Goal: Task Accomplishment & Management: Manage account settings

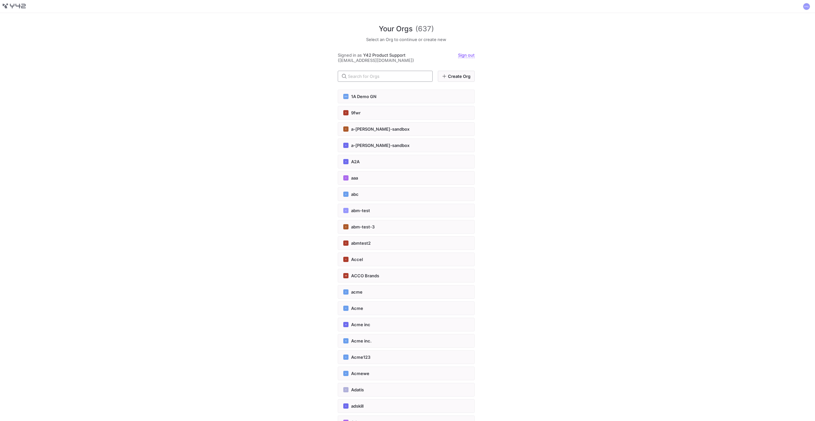
click at [370, 74] on input "text" at bounding box center [387, 76] width 79 height 5
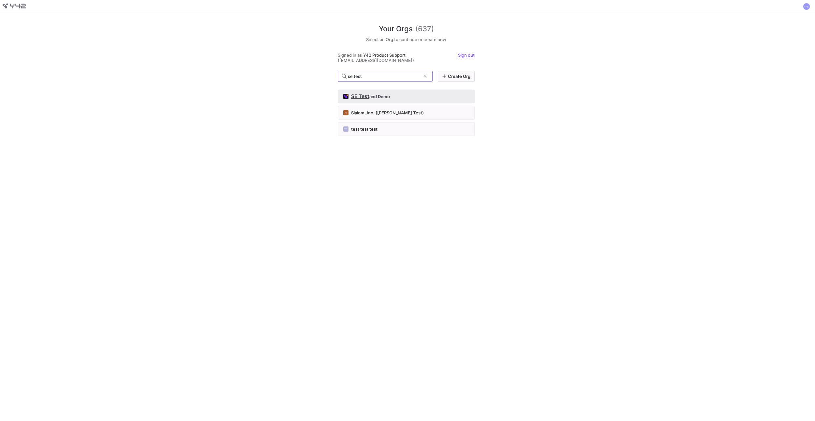
type input "se test"
click at [379, 90] on button "SE Test and Demo" at bounding box center [406, 97] width 137 height 14
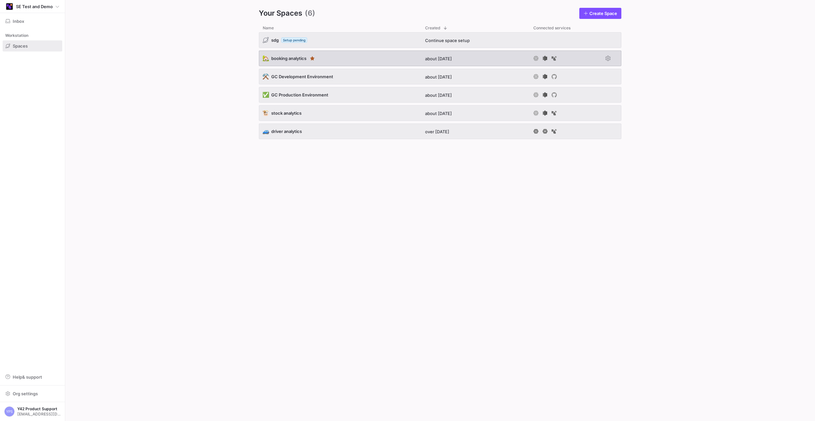
click at [347, 58] on div "🏡 booking analytics" at bounding box center [340, 59] width 162 height 16
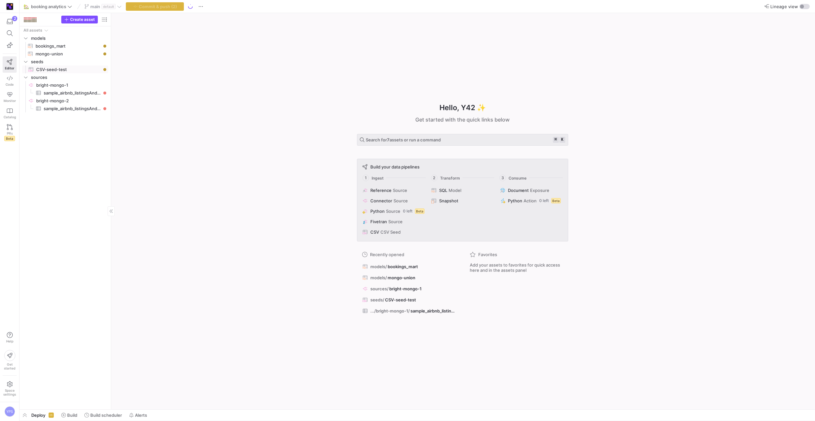
click at [66, 72] on span "CSV-seed-test​​​​​​" at bounding box center [68, 69] width 65 height 7
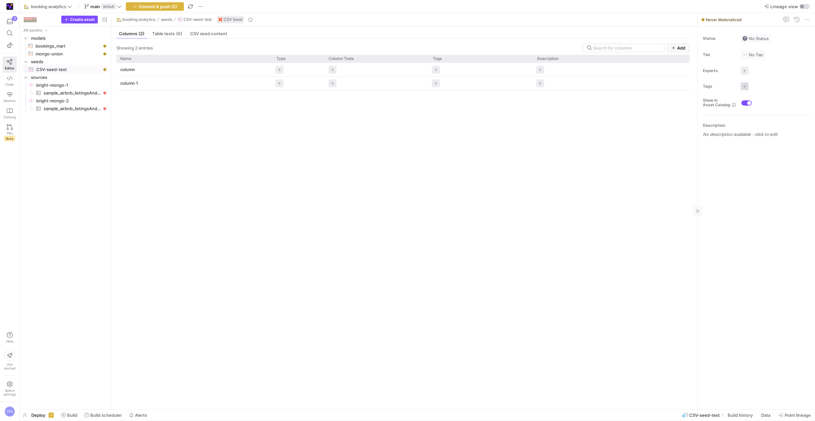
click at [741, 87] on span "button" at bounding box center [744, 86] width 8 height 8
type input "run_me"
click at [701, 172] on span "Create new:" at bounding box center [704, 171] width 25 height 5
click at [729, 210] on div at bounding box center [407, 210] width 815 height 421
click at [169, 4] on button "Commit & push (2)" at bounding box center [155, 6] width 58 height 8
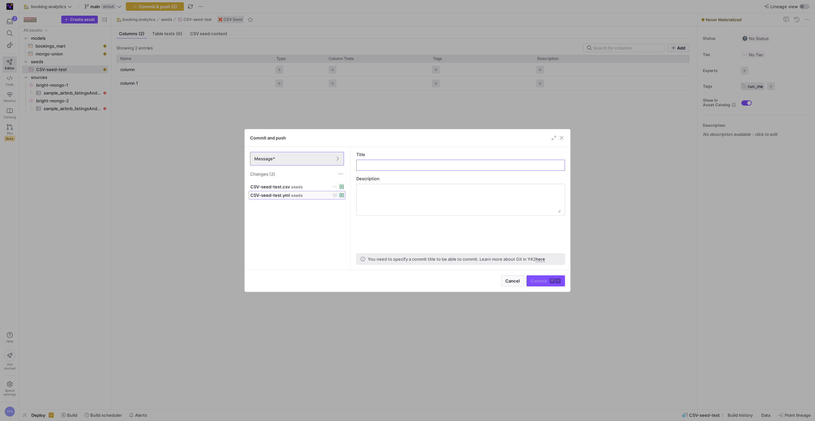
click at [308, 191] on button "CSV-seed-test.yml seeds" at bounding box center [297, 195] width 96 height 8
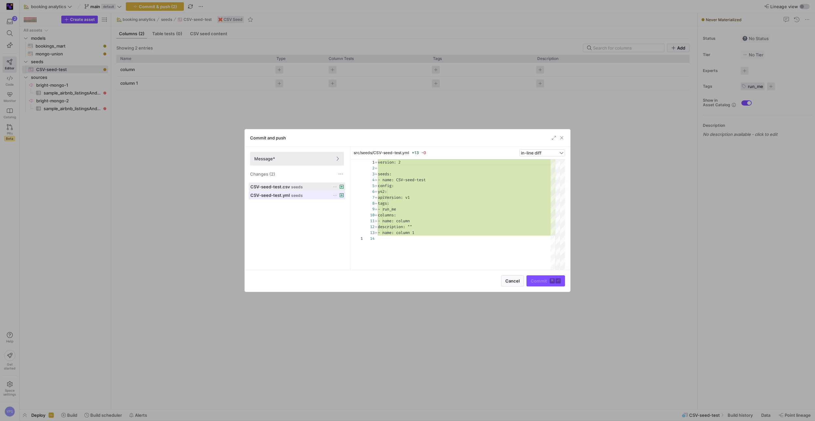
scroll to position [59, 0]
click at [304, 187] on div "CSV-seed-test.csv seeds" at bounding box center [289, 186] width 79 height 5
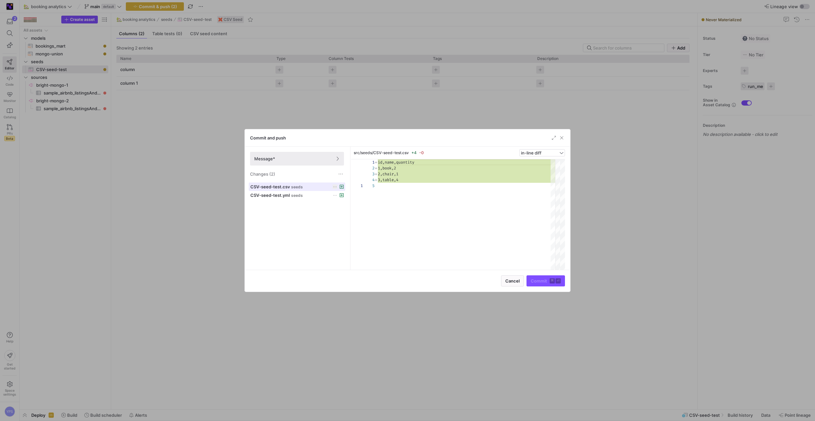
scroll to position [23, 0]
click at [306, 195] on div "CSV-seed-test.yml seeds" at bounding box center [289, 195] width 79 height 5
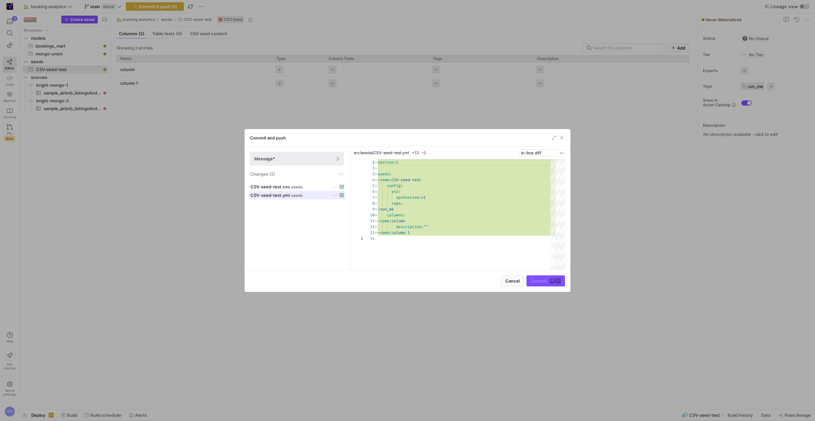
scroll to position [59, 0]
click at [292, 160] on span "Message*" at bounding box center [296, 158] width 85 height 5
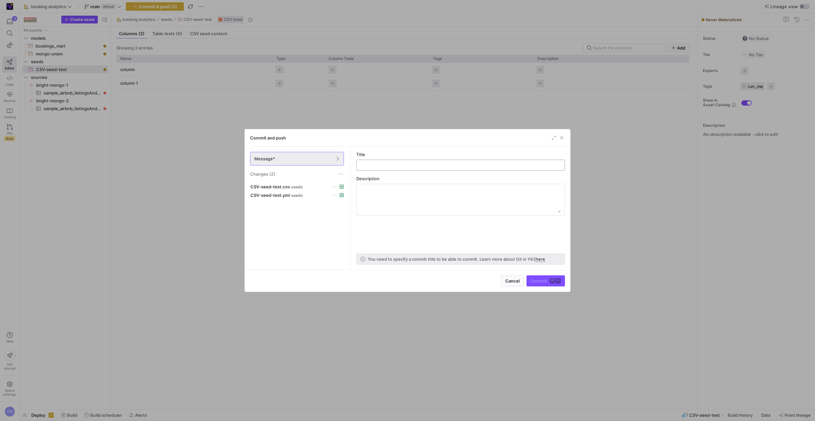
click at [428, 164] on input "text" at bounding box center [460, 165] width 197 height 5
type input "new seed"
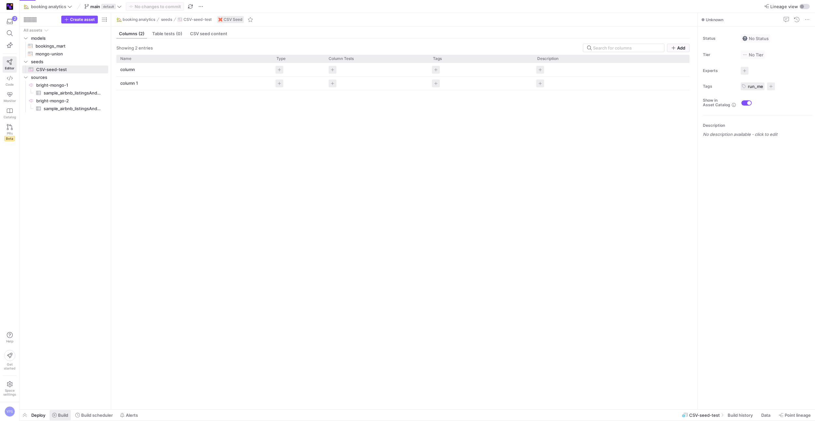
click at [65, 416] on span "Build" at bounding box center [63, 415] width 10 height 5
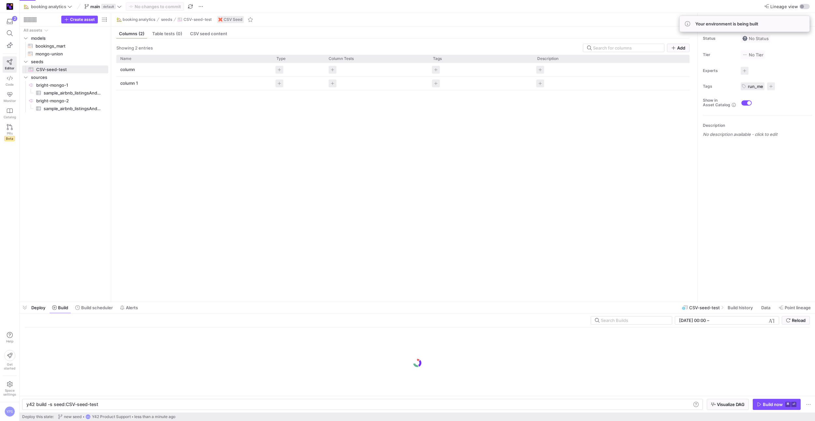
scroll to position [0, 71]
click at [143, 402] on div "y42 build -s seed:CSV-seed-test" at bounding box center [358, 404] width 665 height 5
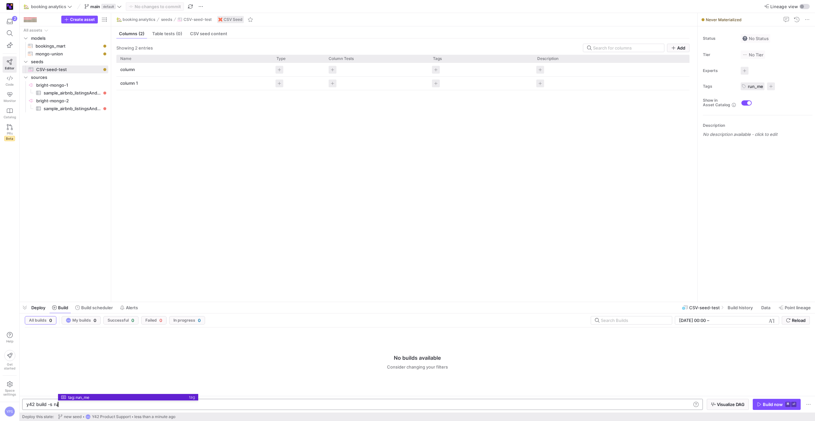
scroll to position [0, 51]
type textarea "y42 build -s tag:run_me"
click at [15, 6] on span at bounding box center [9, 6] width 13 height 10
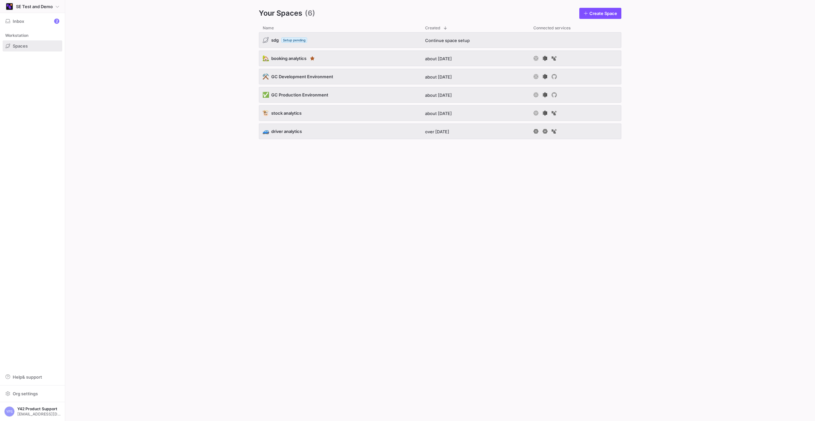
click at [6, 9] on y42-org-icon at bounding box center [10, 7] width 8 height 8
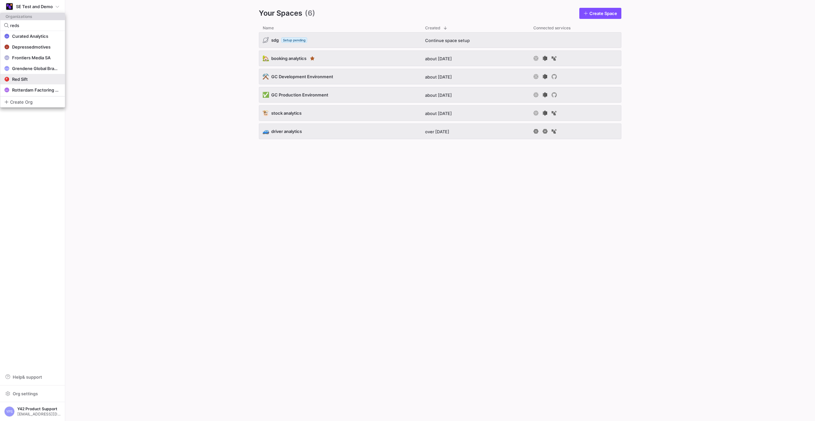
type input "reds"
click at [31, 80] on div "Red Sift" at bounding box center [32, 79] width 57 height 5
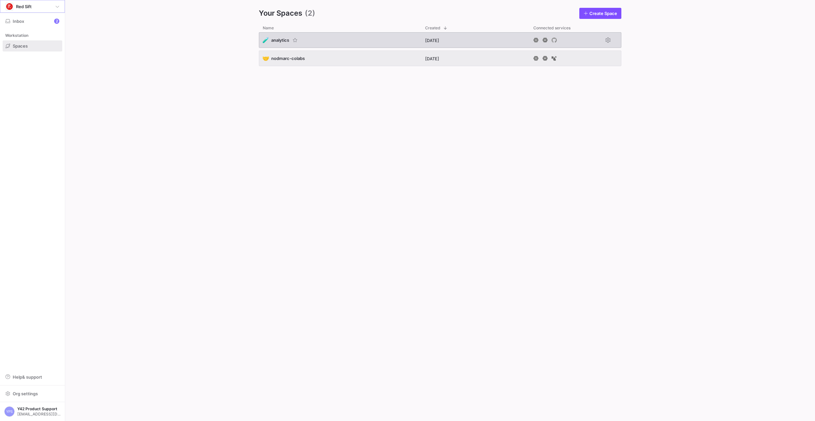
click at [278, 41] on span "analytics" at bounding box center [280, 39] width 18 height 5
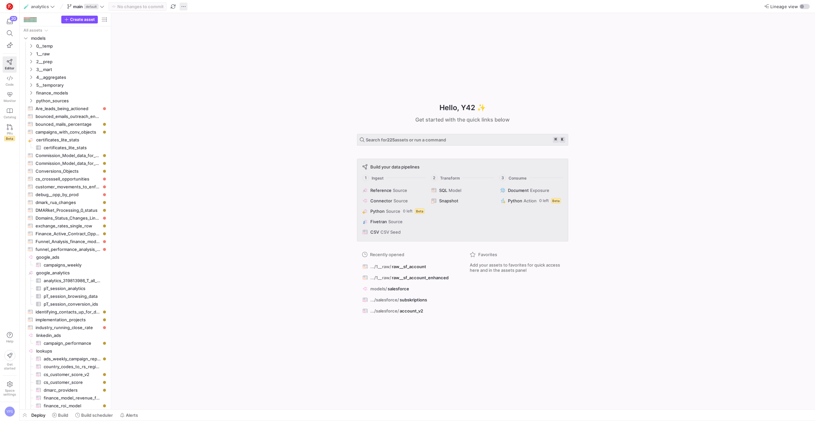
click at [181, 6] on span "button" at bounding box center [184, 7] width 8 height 8
click at [203, 38] on span "Open Git history" at bounding box center [206, 36] width 33 height 5
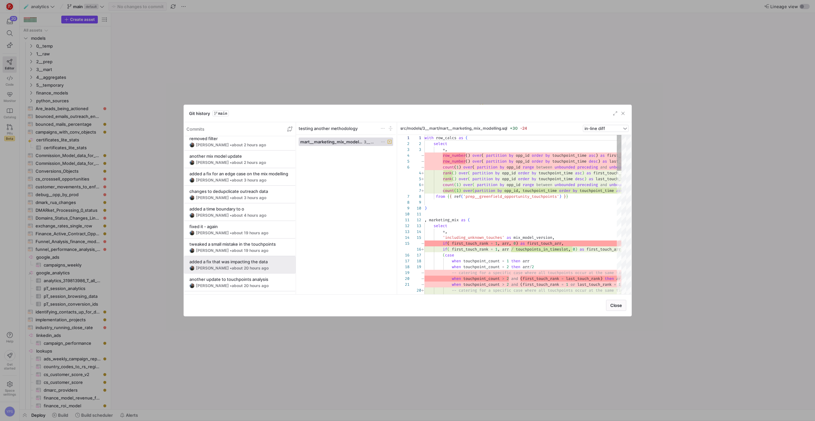
scroll to position [41, 0]
click at [257, 242] on div "added a fix that was impacting the data" at bounding box center [239, 241] width 101 height 5
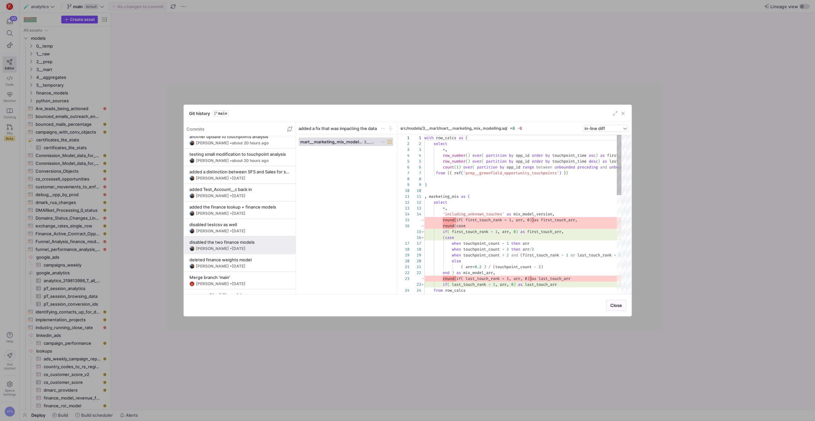
scroll to position [172, 0]
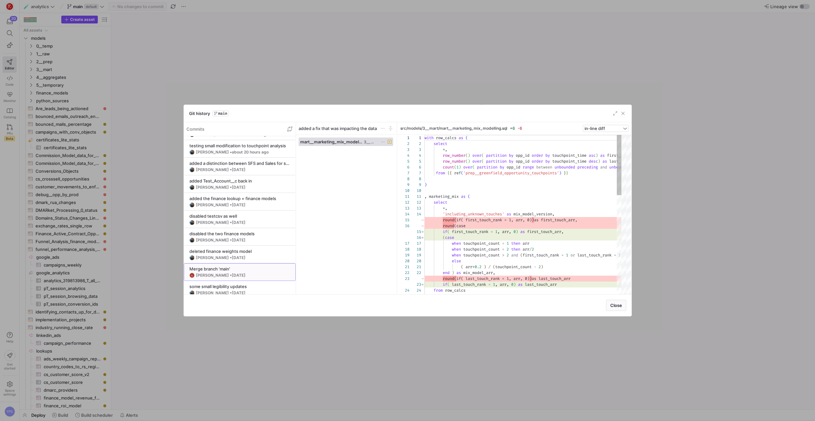
click at [256, 268] on div "Merge branch 'main'" at bounding box center [239, 268] width 101 height 5
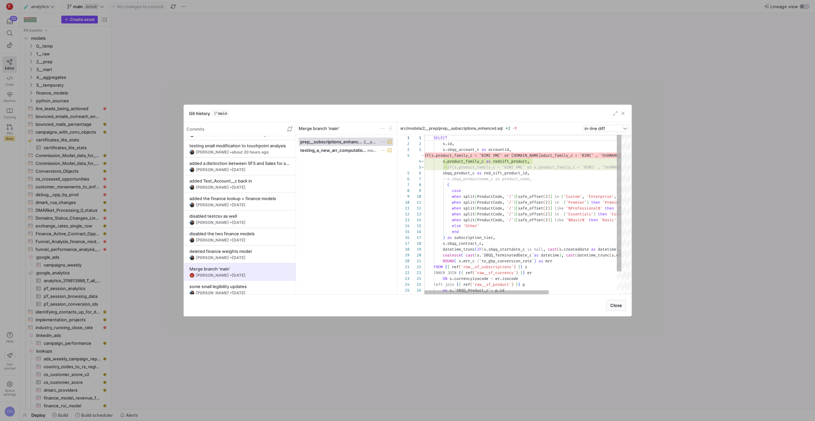
scroll to position [59, 0]
click at [351, 147] on span at bounding box center [346, 150] width 94 height 8
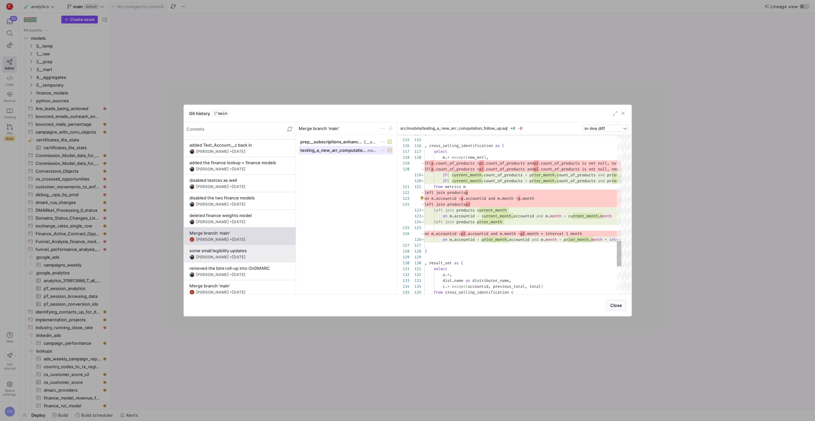
scroll to position [227, 0]
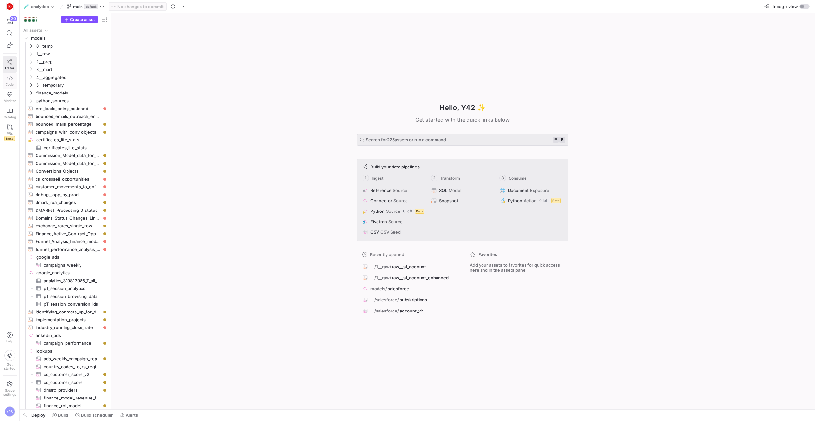
click at [7, 80] on icon at bounding box center [10, 78] width 6 height 6
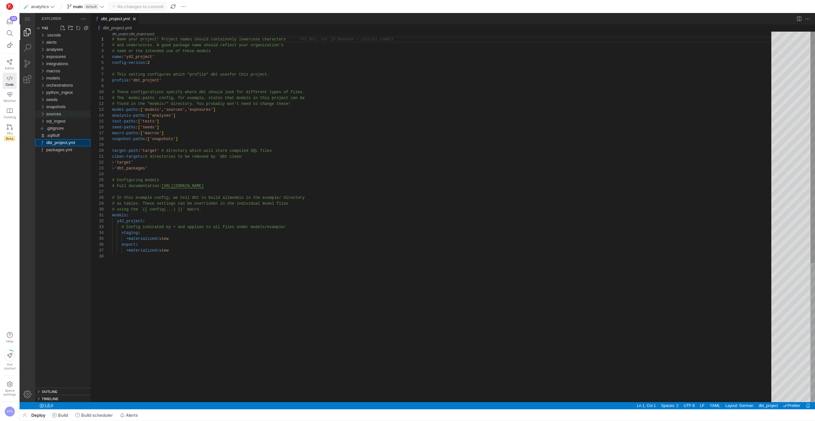
click at [37, 116] on div "sources" at bounding box center [42, 113] width 10 height 7
click at [42, 115] on div "sources" at bounding box center [42, 113] width 10 height 7
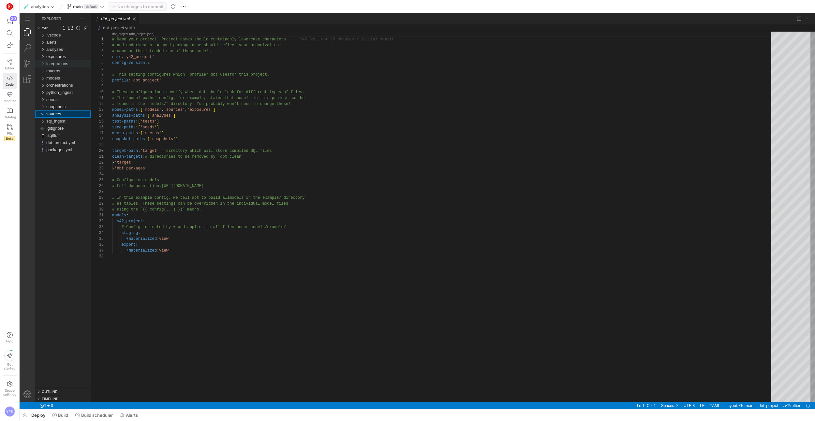
click at [40, 65] on div "integrations" at bounding box center [42, 63] width 10 height 7
click at [43, 53] on div "exposures" at bounding box center [42, 56] width 10 height 7
click at [43, 49] on div "analyses" at bounding box center [42, 49] width 10 height 7
click at [46, 83] on div "models" at bounding box center [42, 85] width 10 height 7
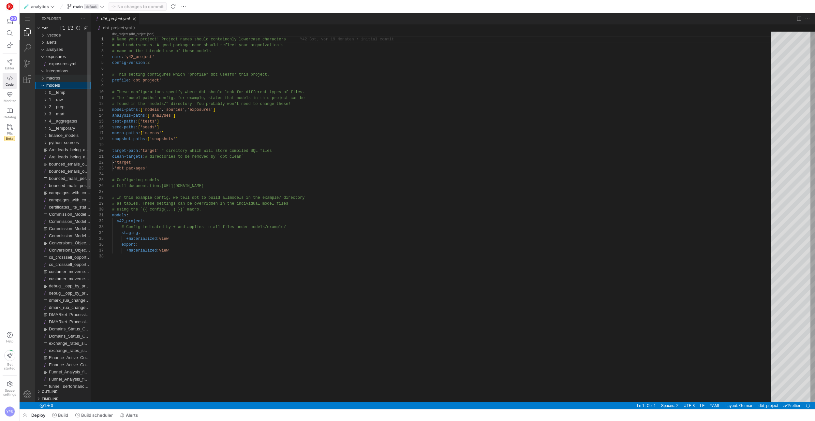
click at [41, 80] on div "macros" at bounding box center [42, 78] width 10 height 7
click at [41, 83] on div "models" at bounding box center [42, 85] width 10 height 7
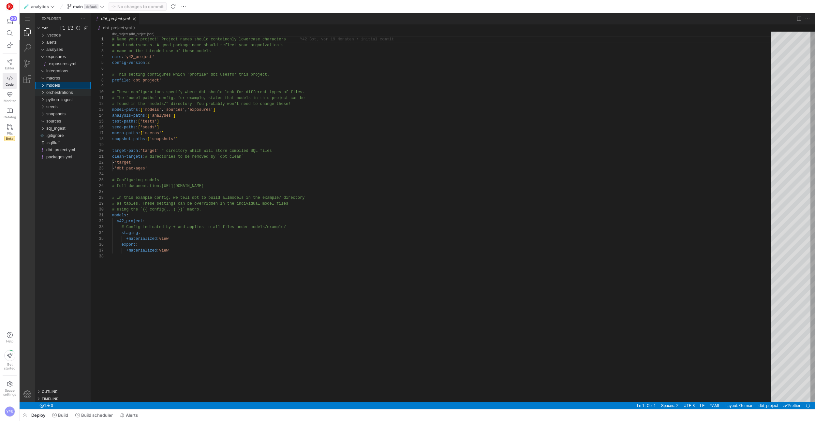
click at [43, 92] on div "orchestrations" at bounding box center [42, 92] width 10 height 7
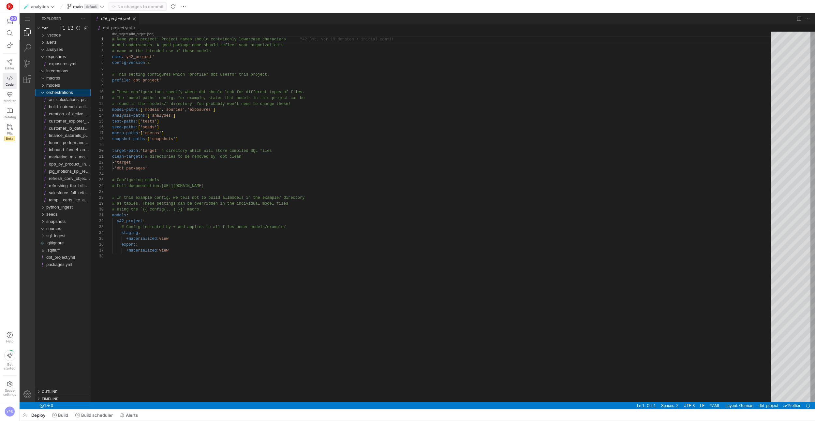
click at [43, 92] on div "orchestrations" at bounding box center [42, 92] width 10 height 7
click at [44, 107] on div "seeds" at bounding box center [42, 106] width 10 height 7
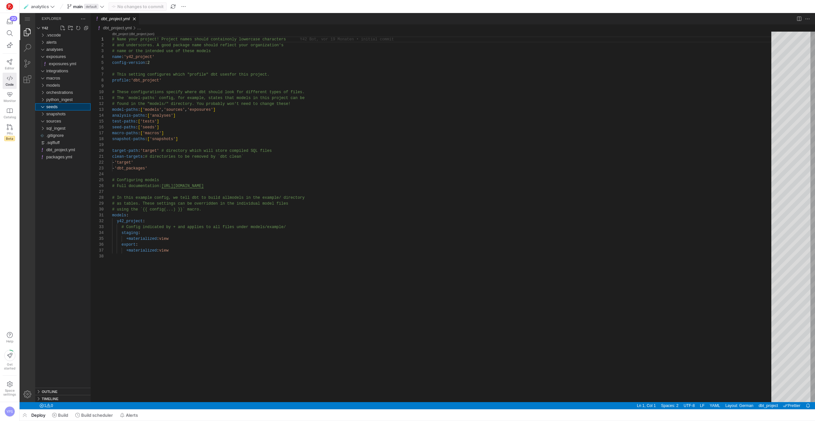
click at [44, 107] on div "seeds" at bounding box center [42, 106] width 10 height 7
click at [43, 114] on div "snapshots" at bounding box center [42, 113] width 10 height 7
click at [42, 129] on div "sql_ingest" at bounding box center [42, 128] width 10 height 7
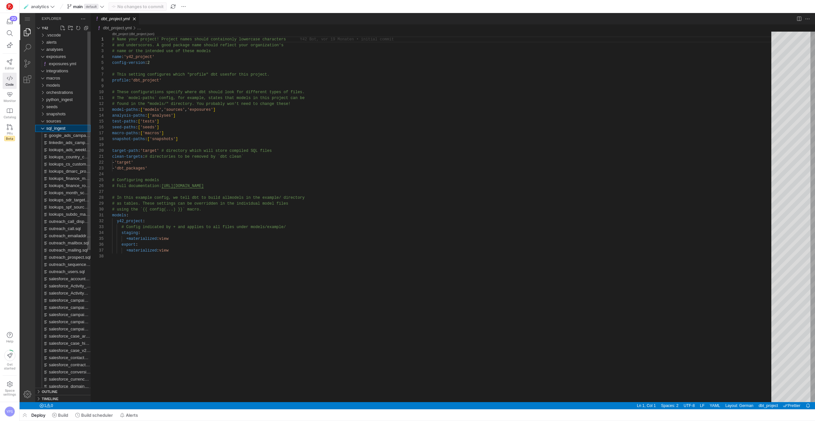
click at [42, 128] on div "sql_ingest" at bounding box center [42, 128] width 10 height 7
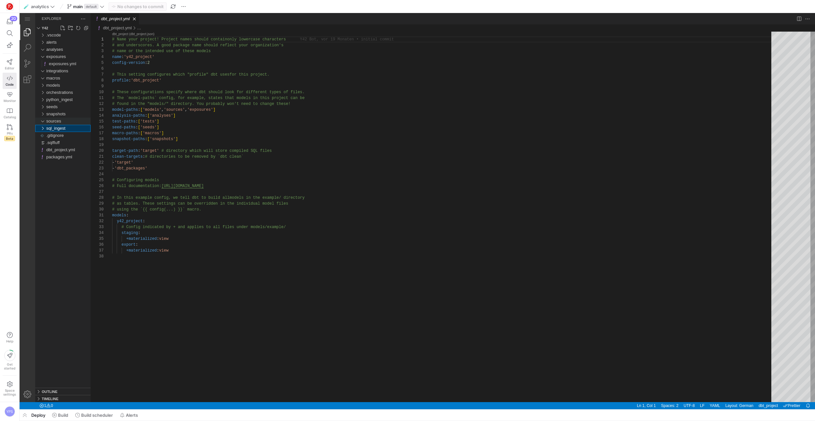
click at [42, 122] on div "sources" at bounding box center [42, 121] width 10 height 7
click at [10, 63] on icon at bounding box center [10, 62] width 6 height 6
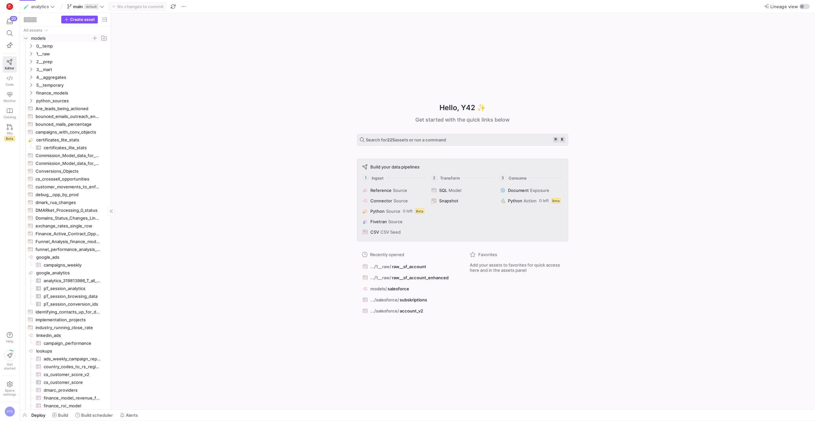
click at [23, 39] on icon "Press SPACE to select this row." at bounding box center [25, 38] width 5 height 4
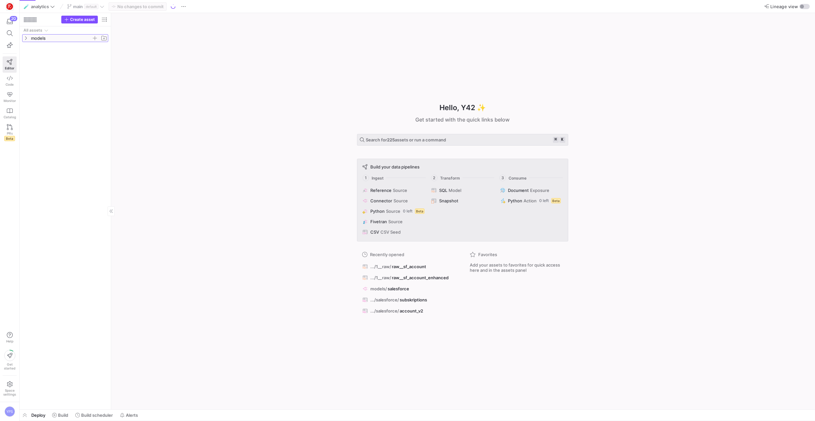
click at [23, 39] on icon at bounding box center [25, 38] width 5 height 4
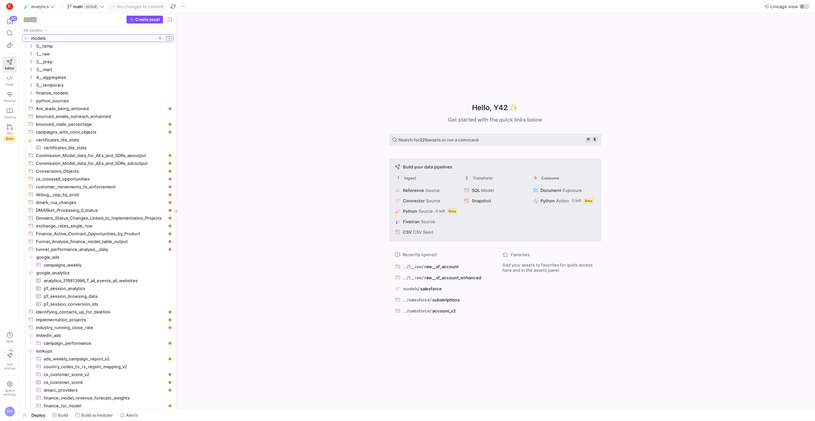
drag, startPoint x: 111, startPoint y: 97, endPoint x: 201, endPoint y: 95, distance: 89.6
click at [55, 7] on icon at bounding box center [52, 6] width 5 height 5
click at [51, 47] on span "nodmarc-colabs" at bounding box center [51, 44] width 34 height 5
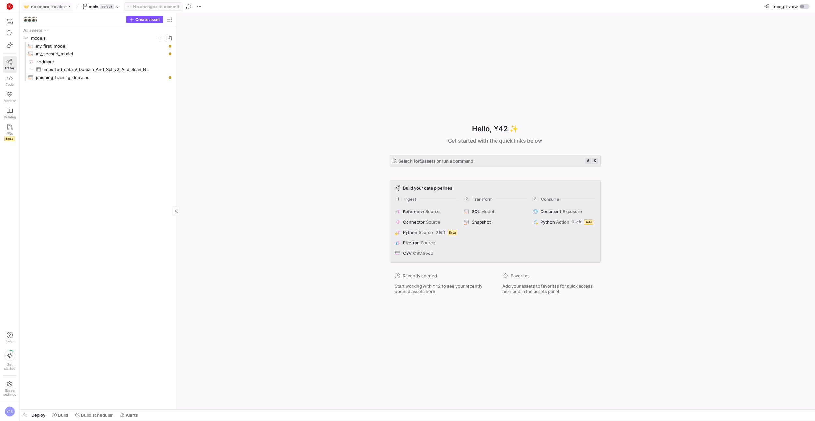
click at [69, 7] on icon at bounding box center [68, 7] width 4 height 2
click at [53, 46] on span "🧪 analytics" at bounding box center [58, 44] width 65 height 5
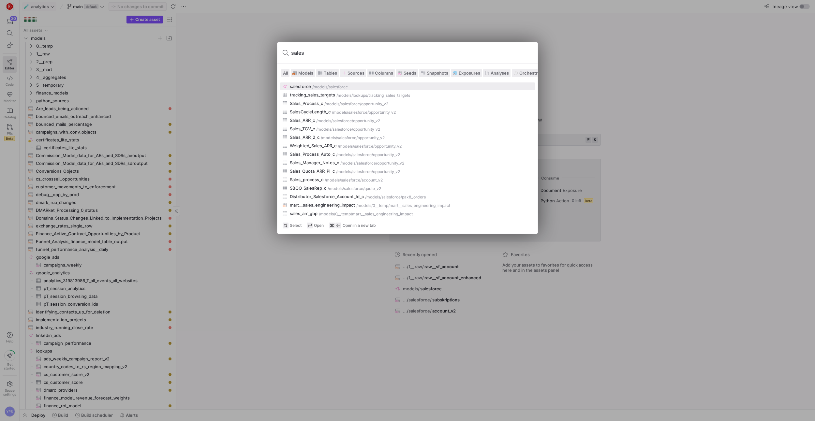
type input "salesf"
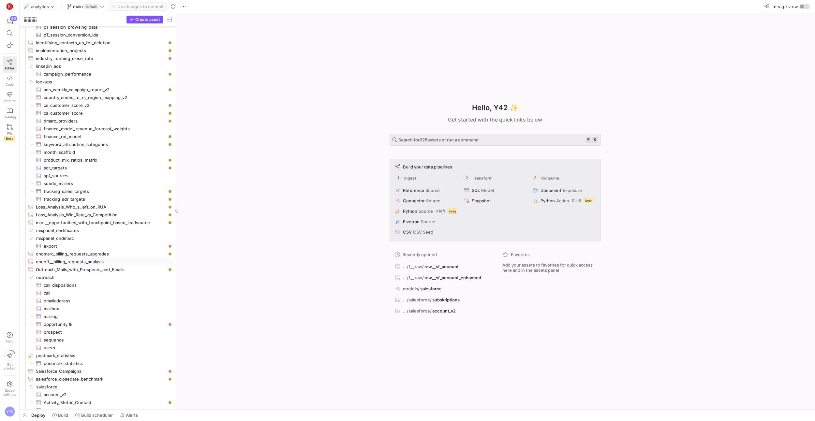
scroll to position [407, 0]
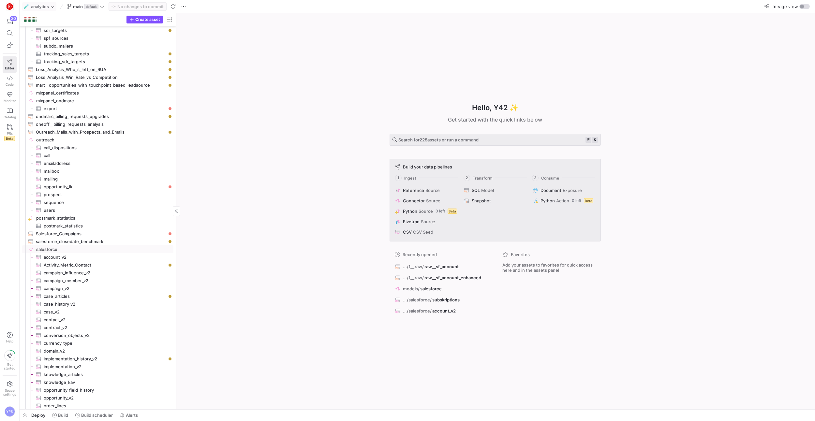
click at [42, 247] on span "salesforce​​​​​​​​" at bounding box center [104, 249] width 136 height 7
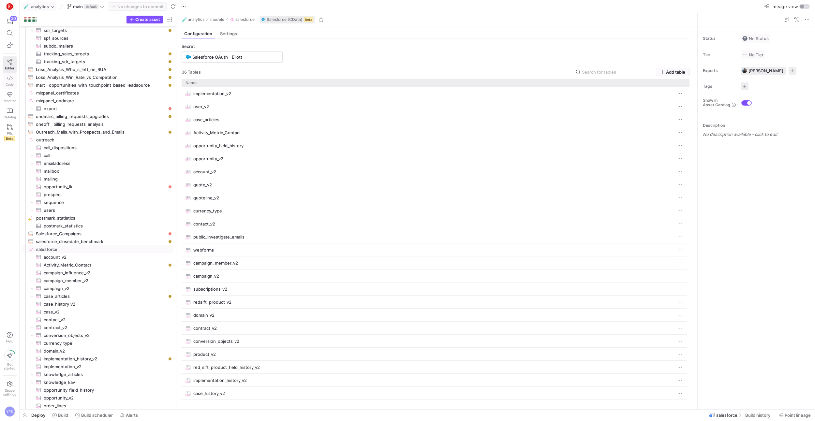
click at [8, 76] on icon at bounding box center [10, 78] width 6 height 6
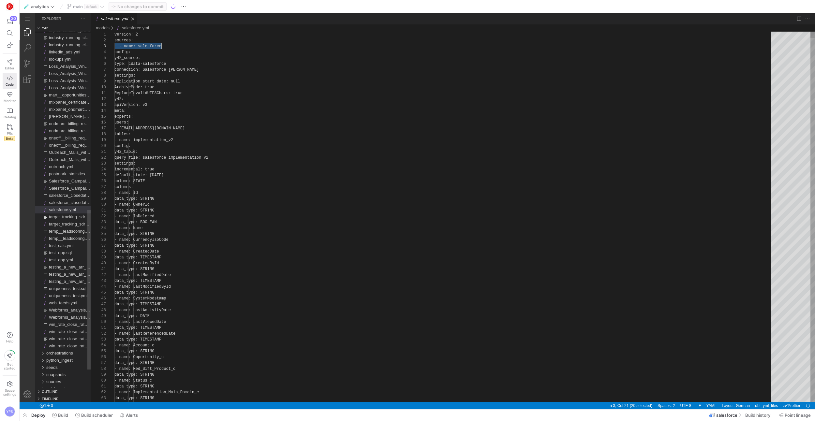
scroll to position [12, 47]
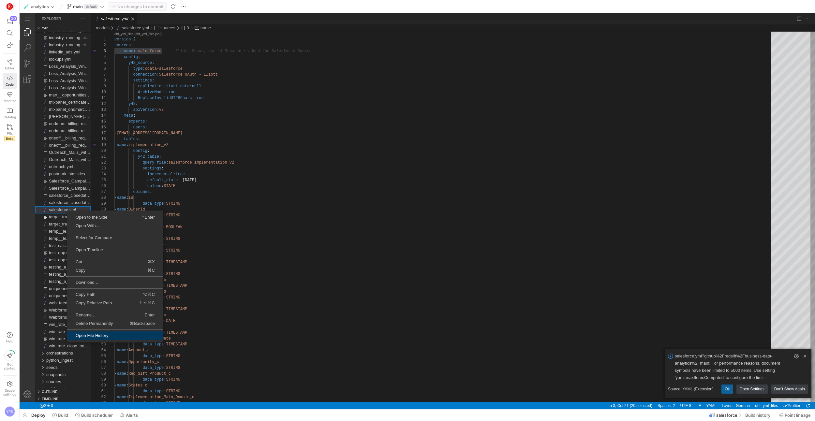
click at [102, 336] on span "Open File History" at bounding box center [115, 335] width 96 height 4
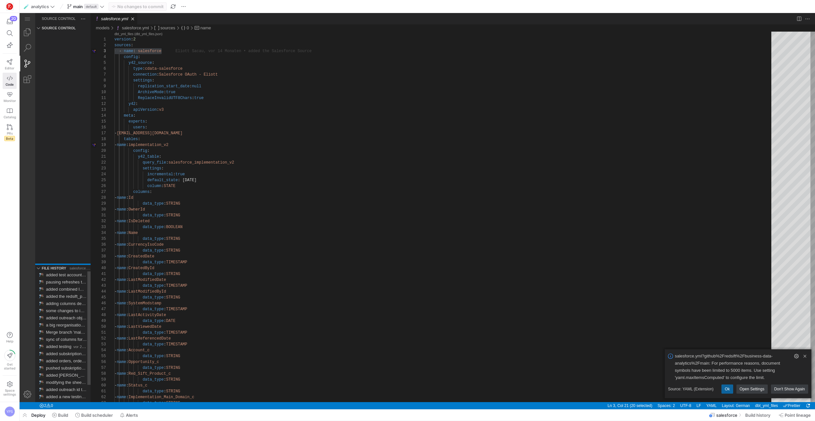
drag, startPoint x: 83, startPoint y: 356, endPoint x: 82, endPoint y: 244, distance: 112.1
click at [82, 264] on div at bounding box center [62, 264] width 55 height 1
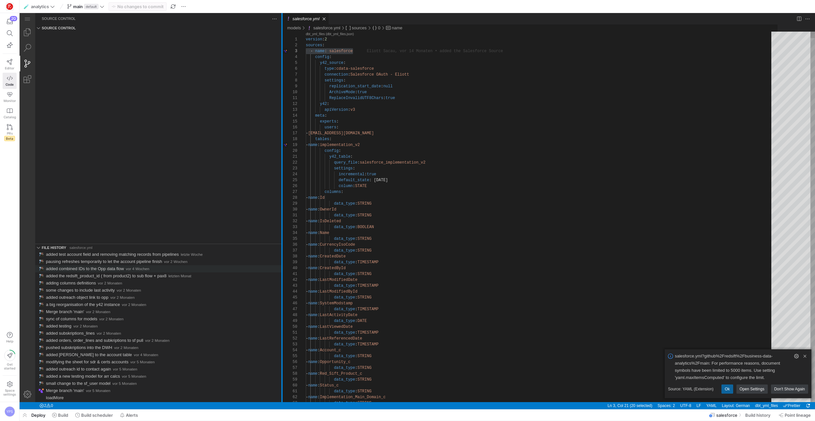
drag, startPoint x: 90, startPoint y: 249, endPoint x: 280, endPoint y: 270, distance: 191.8
click at [281, 270] on div at bounding box center [281, 207] width 1 height 389
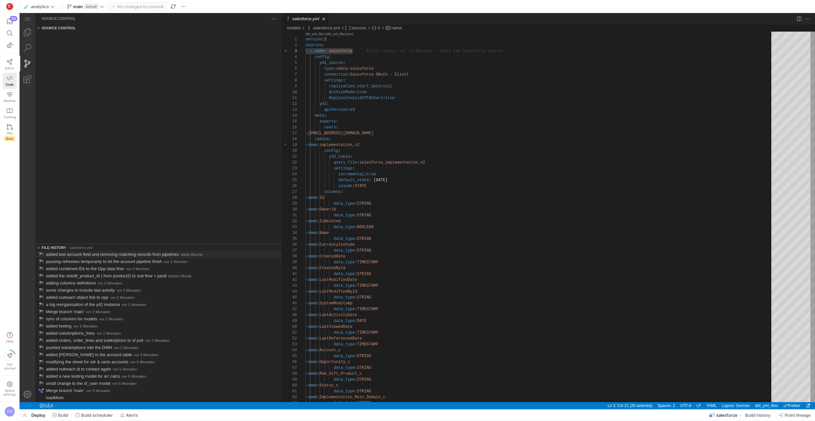
click at [176, 255] on span "added test account field and removing matching records from pipelines" at bounding box center [112, 254] width 133 height 5
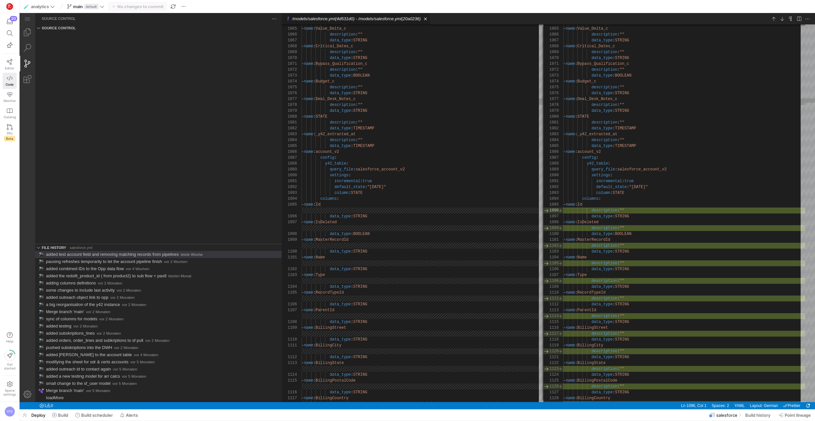
scroll to position [59, 0]
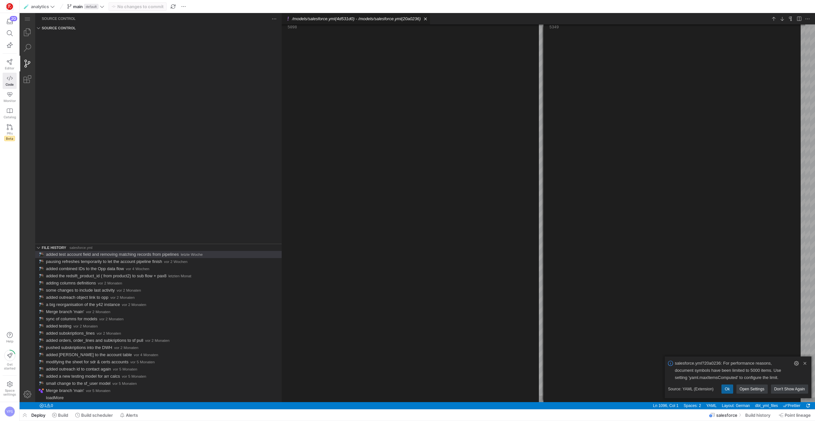
click at [27, 64] on link "Source Control (⌃⇧G)" at bounding box center [28, 64] width 16 height 16
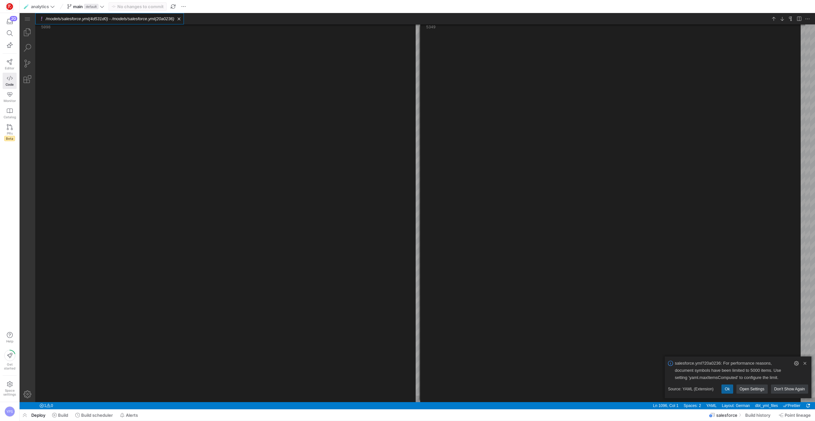
click at [183, 18] on ul "Tab actions" at bounding box center [178, 19] width 9 height 7
click at [182, 18] on link "Close (⌘W)" at bounding box center [179, 19] width 7 height 7
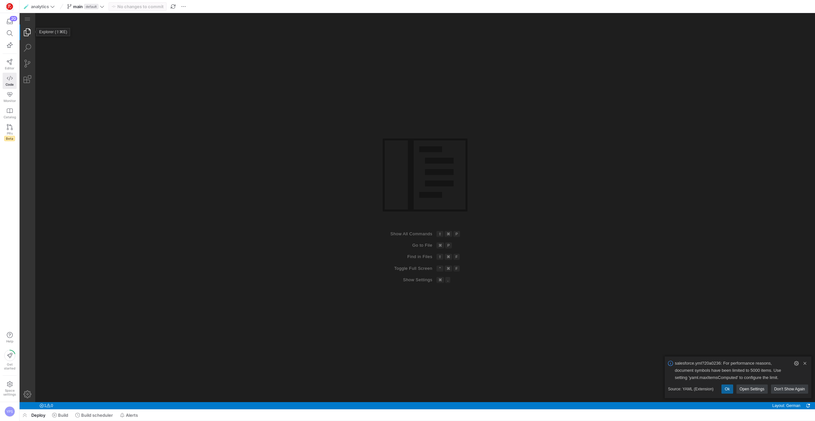
click at [24, 32] on link "Explorer (⇧⌘E)" at bounding box center [28, 32] width 16 height 16
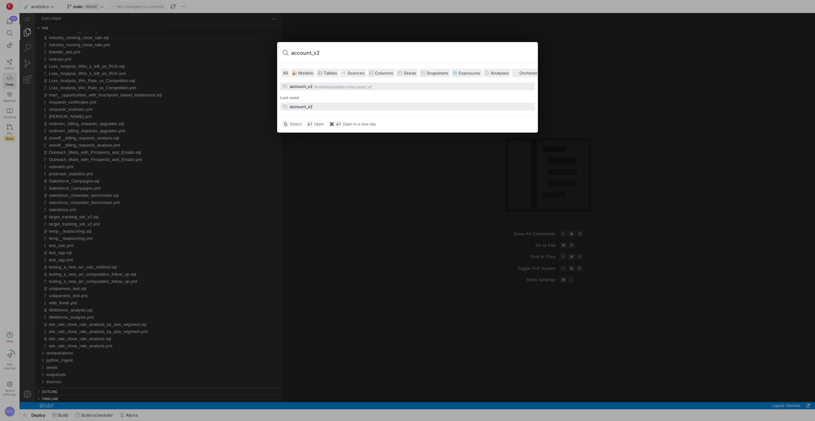
type input "account_v2"
click at [292, 105] on div "account_v2" at bounding box center [301, 106] width 23 height 5
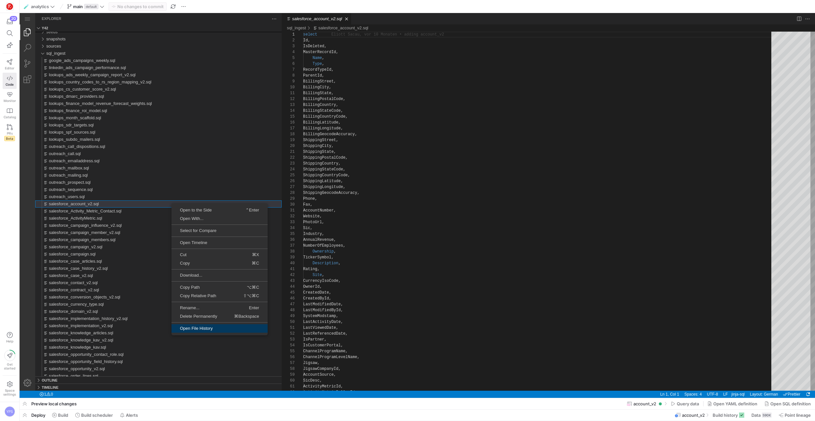
click at [207, 329] on span "Open File History" at bounding box center [219, 328] width 96 height 4
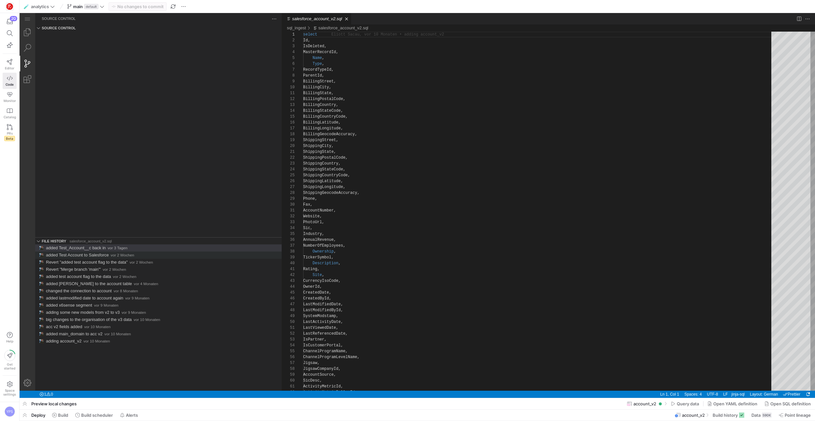
click at [156, 255] on div "added Test Account to Salesforce vor 2 Wochen" at bounding box center [162, 255] width 232 height 7
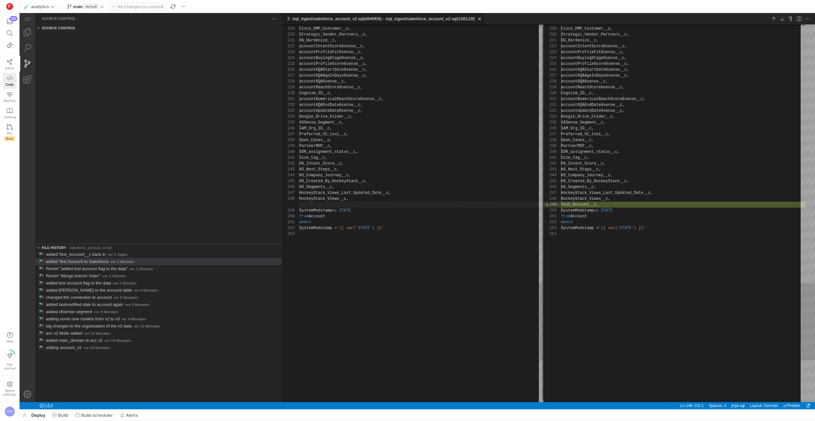
scroll to position [59, 0]
click at [156, 253] on div "added Test_Account__c back in vor 3 Tagen" at bounding box center [162, 254] width 232 height 7
click at [154, 264] on div "added Test Account to Salesforce vor 2 Wochen" at bounding box center [162, 261] width 232 height 7
click at [153, 268] on span "vor 2 Wochen" at bounding box center [140, 269] width 23 height 4
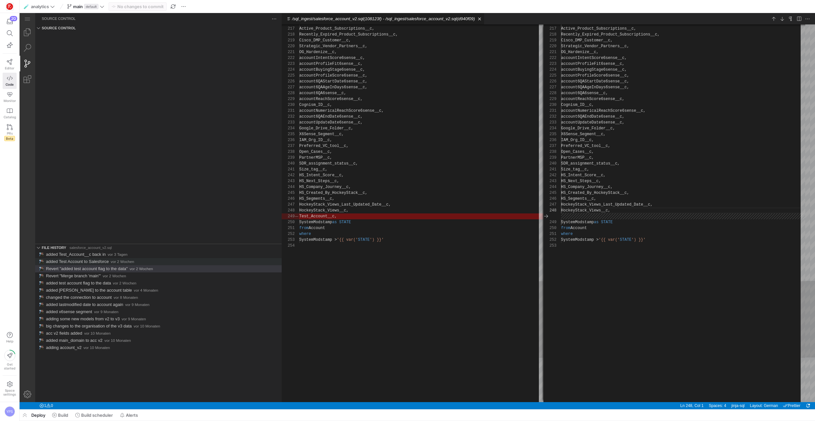
click at [147, 259] on div "added Test Account to Salesforce vor 2 Wochen" at bounding box center [162, 261] width 232 height 7
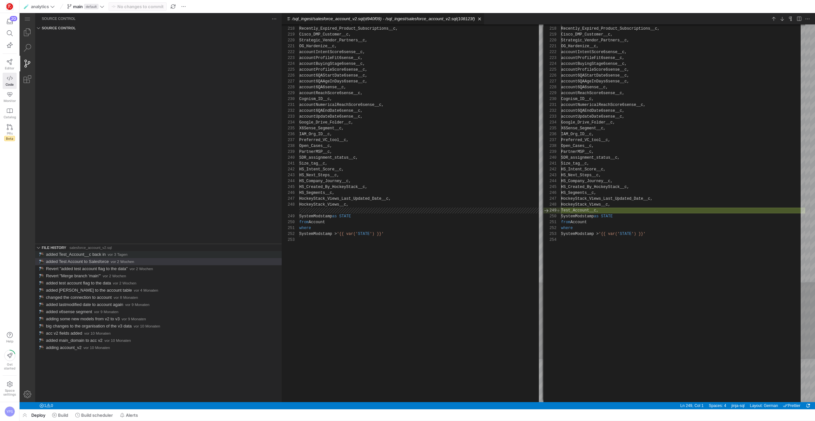
click at [149, 254] on div "added Test_Account__c back in vor 3 Tagen" at bounding box center [162, 254] width 232 height 7
click at [143, 262] on div "added Test Account to Salesforce vor 2 Wochen" at bounding box center [162, 261] width 232 height 7
click at [150, 251] on div "added Test_Account__c back in vor 3 Tagen" at bounding box center [162, 254] width 232 height 7
click at [146, 258] on div "added Test Account to Salesforce vor 2 Wochen" at bounding box center [162, 261] width 232 height 7
click at [151, 250] on div "File History salesforce_account_v2.sql" at bounding box center [158, 247] width 246 height 7
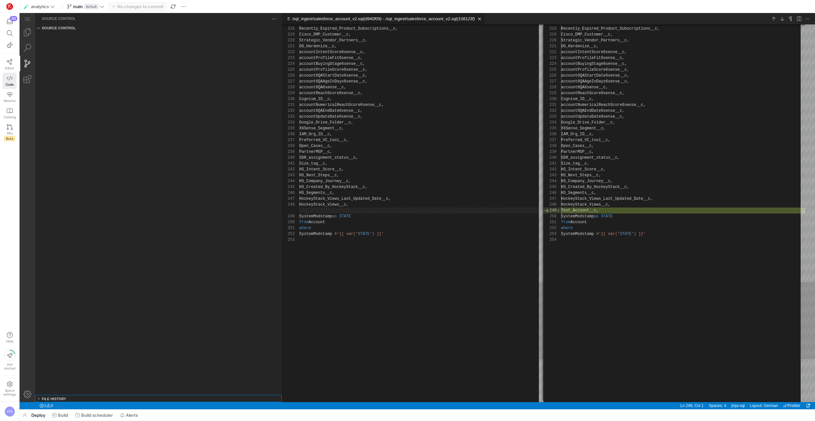
click at [124, 398] on div "File History salesforce_account_v2.sql" at bounding box center [158, 398] width 246 height 7
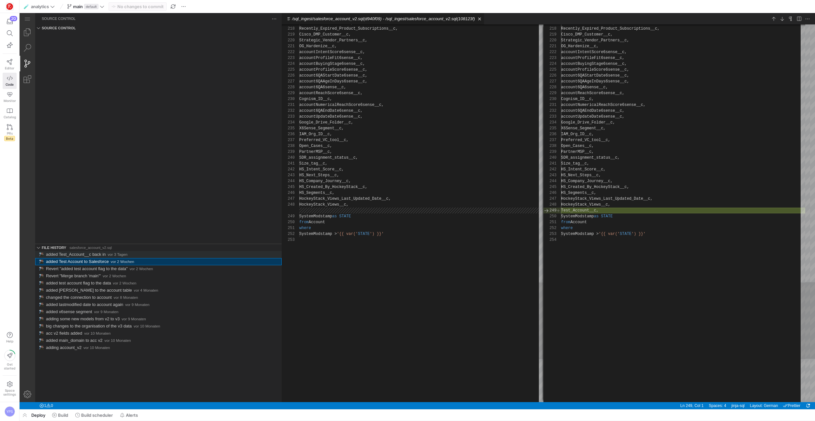
click at [132, 254] on div "added Test_Account__c back in vor 3 Tagen" at bounding box center [162, 254] width 232 height 7
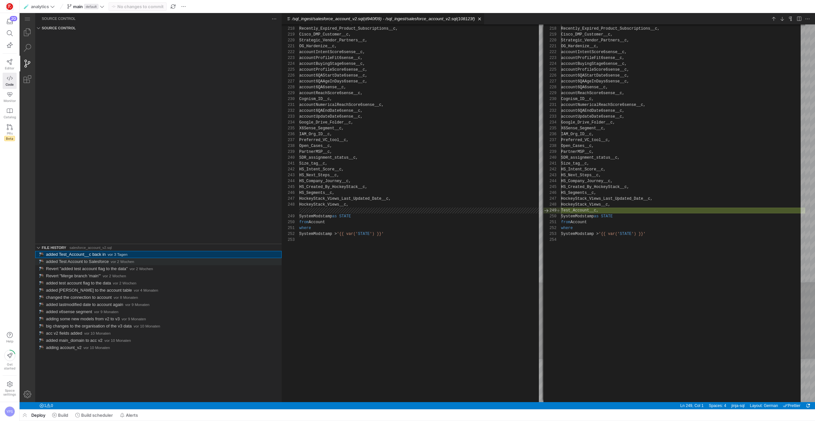
click at [128, 260] on span "vor 2 Wochen" at bounding box center [122, 261] width 23 height 4
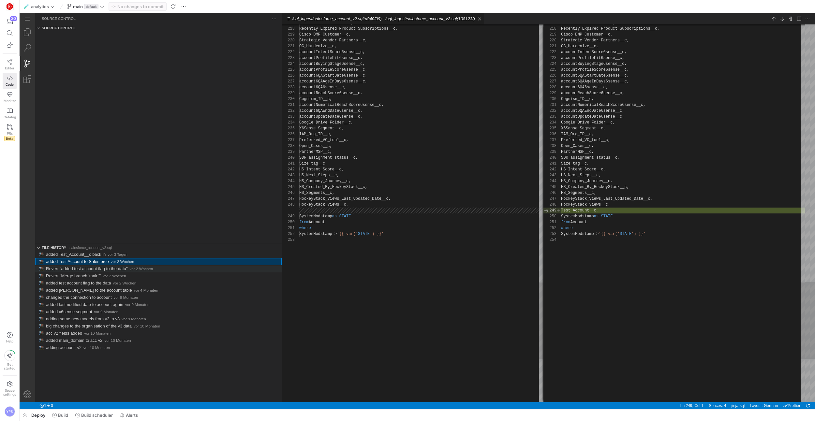
click at [124, 268] on span "Revert "added test account flag to the data"" at bounding box center [87, 268] width 82 height 5
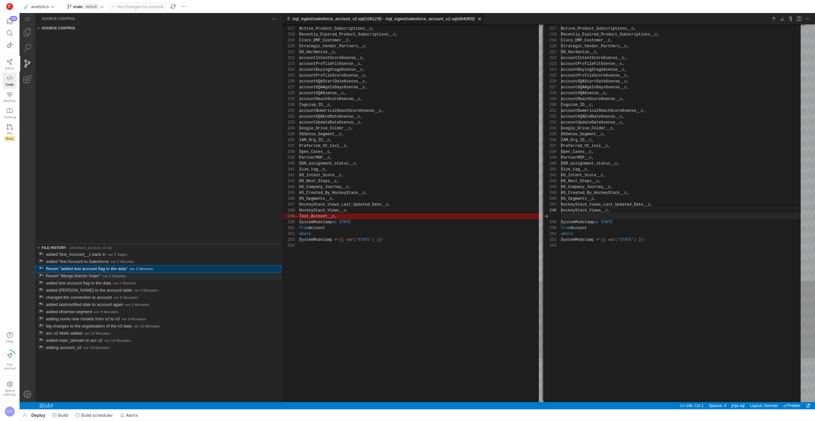
click at [139, 275] on div "Revert "Merge branch 'main'" vor 2 Wochen" at bounding box center [162, 275] width 232 height 7
click at [134, 281] on span "vor 2 Wochen" at bounding box center [124, 283] width 23 height 4
